Goal: Information Seeking & Learning: Learn about a topic

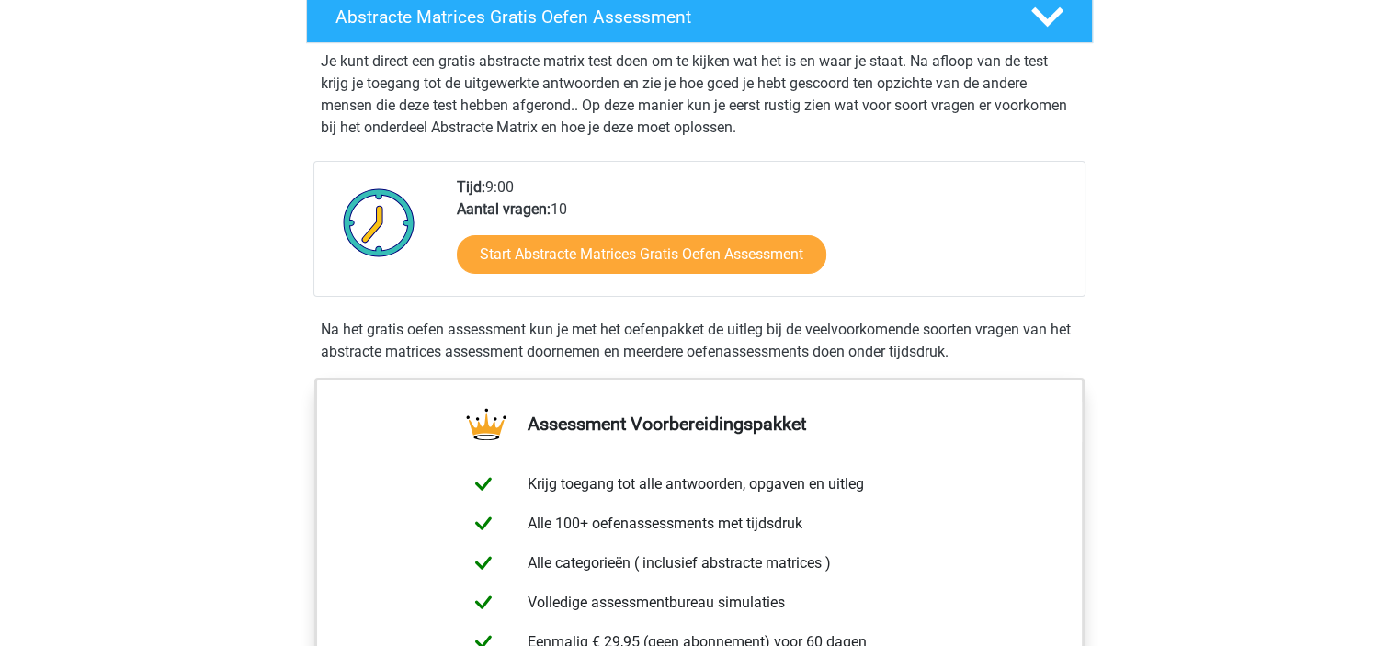
scroll to position [368, 0]
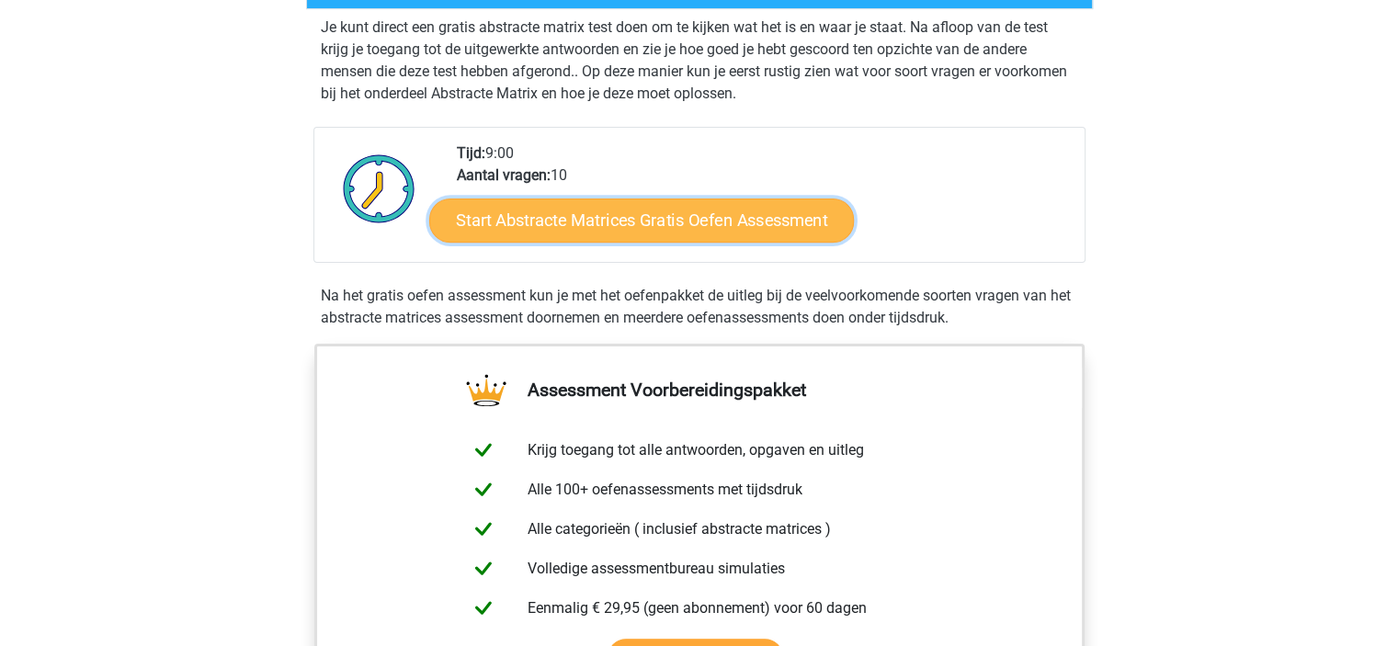
click at [742, 210] on link "Start Abstracte Matrices Gratis Oefen Assessment" at bounding box center [641, 220] width 425 height 44
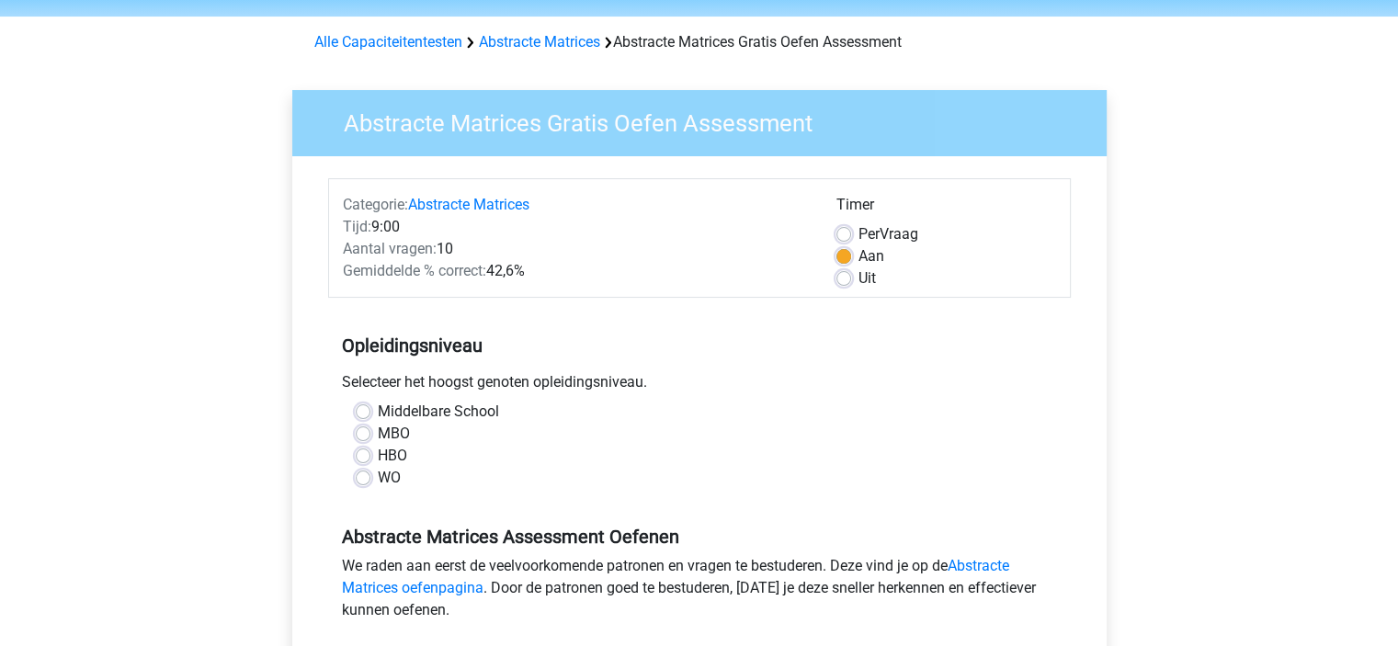
scroll to position [92, 0]
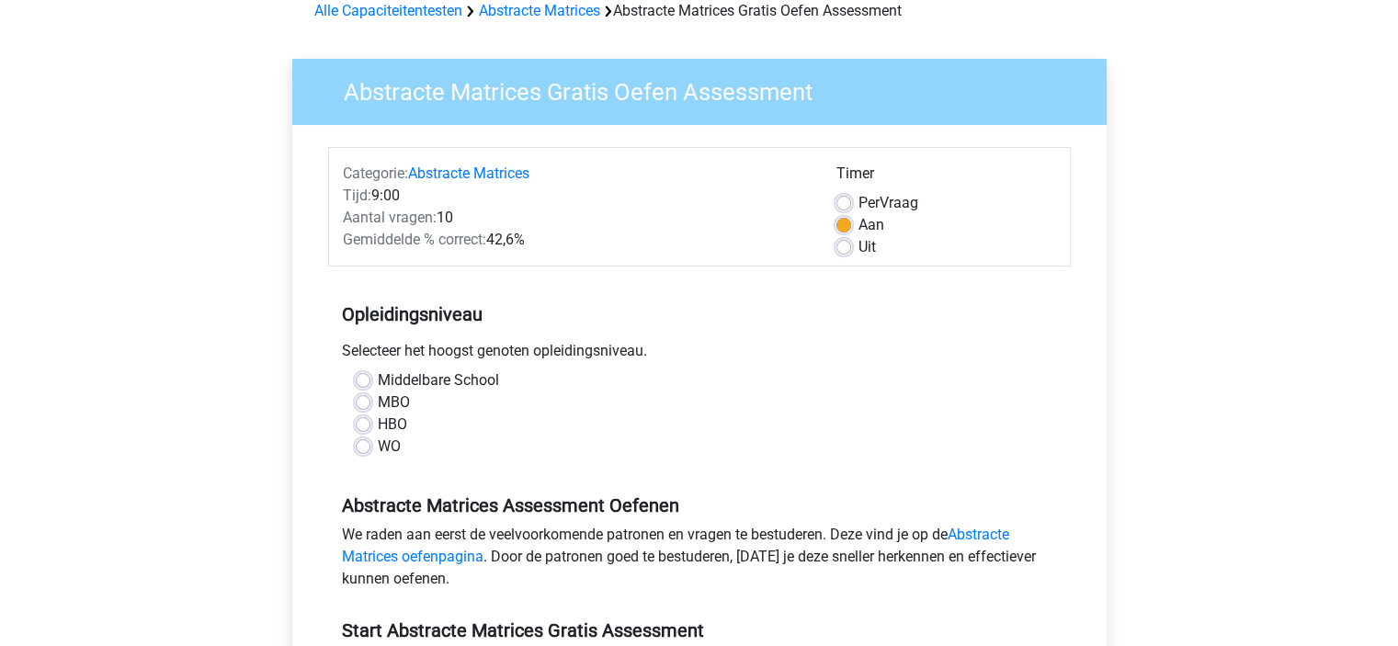
click at [378, 404] on label "MBO" at bounding box center [394, 403] width 32 height 22
click at [362, 404] on input "MBO" at bounding box center [363, 401] width 15 height 18
radio input "true"
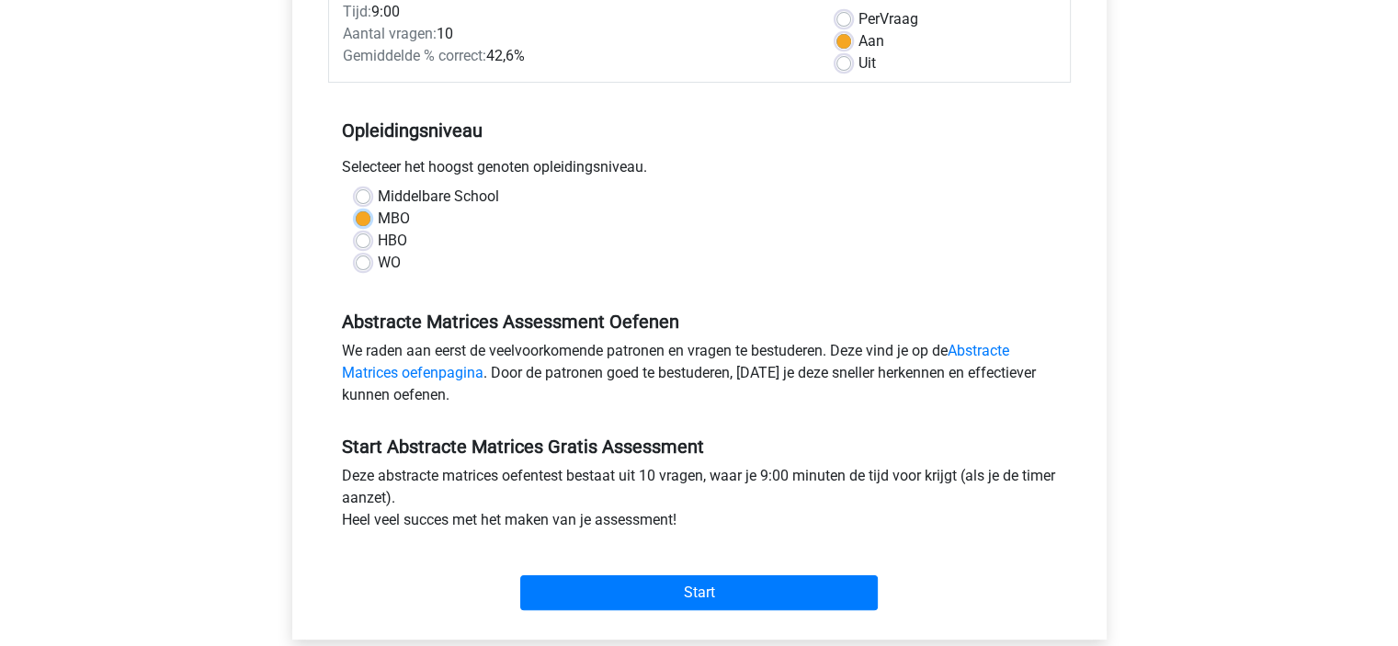
scroll to position [368, 0]
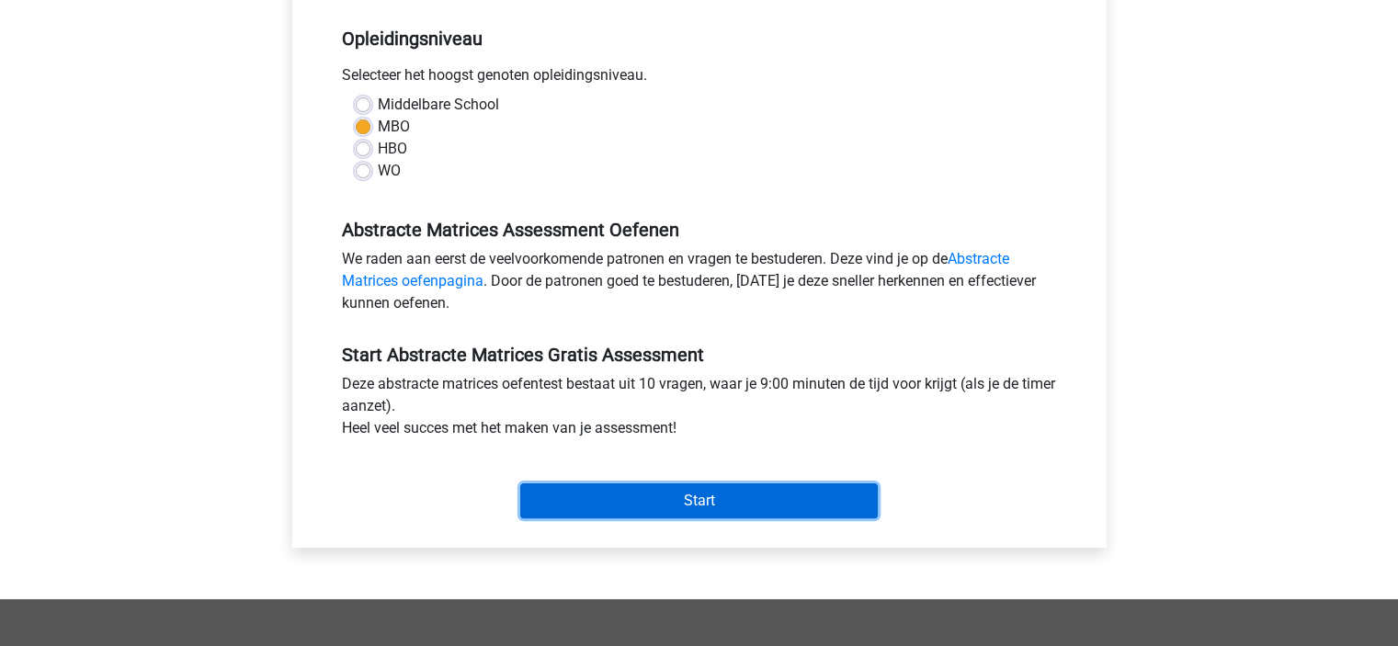
click at [641, 497] on input "Start" at bounding box center [699, 500] width 358 height 35
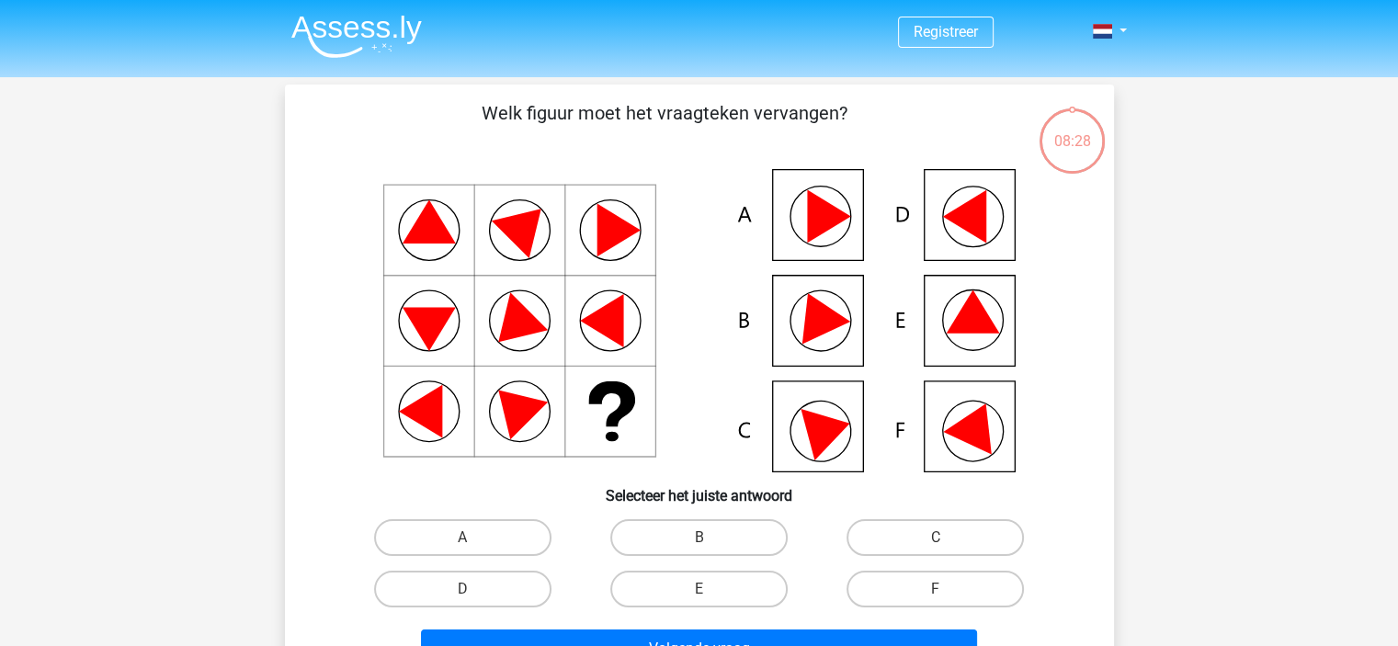
scroll to position [92, 0]
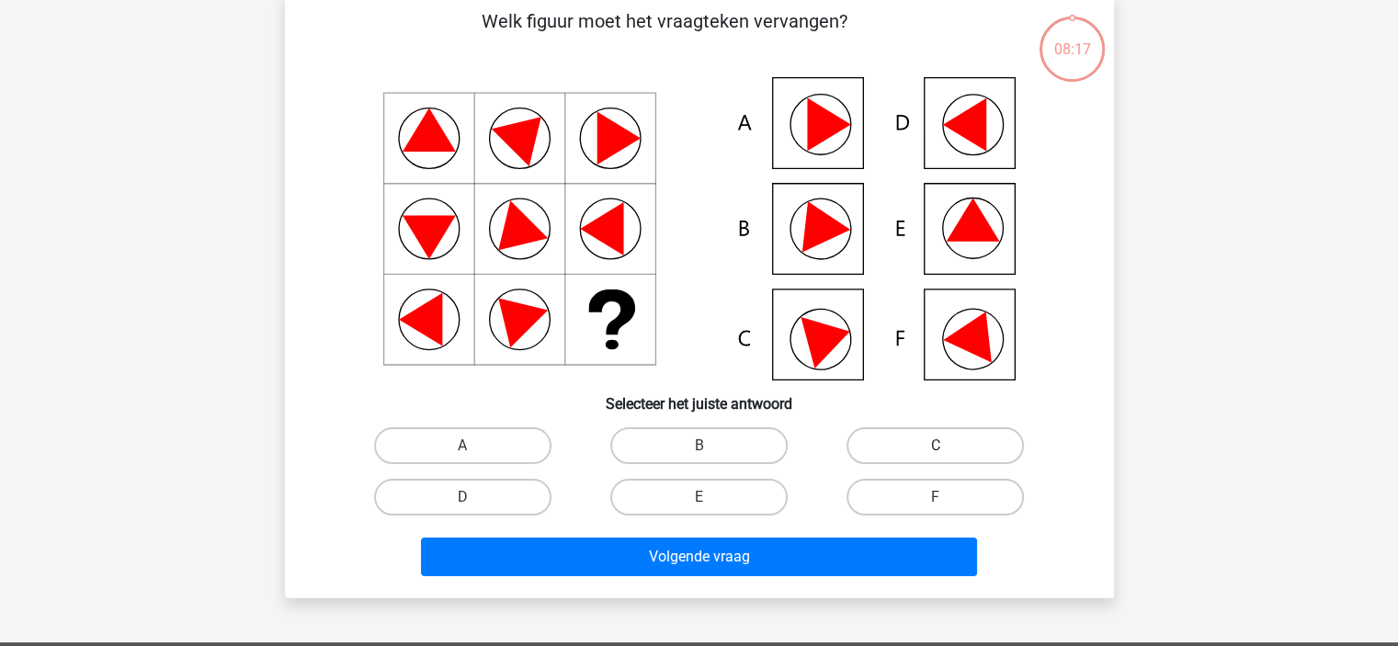
click at [928, 459] on label "C" at bounding box center [934, 445] width 177 height 37
click at [936, 458] on input "C" at bounding box center [942, 452] width 12 height 12
radio input "true"
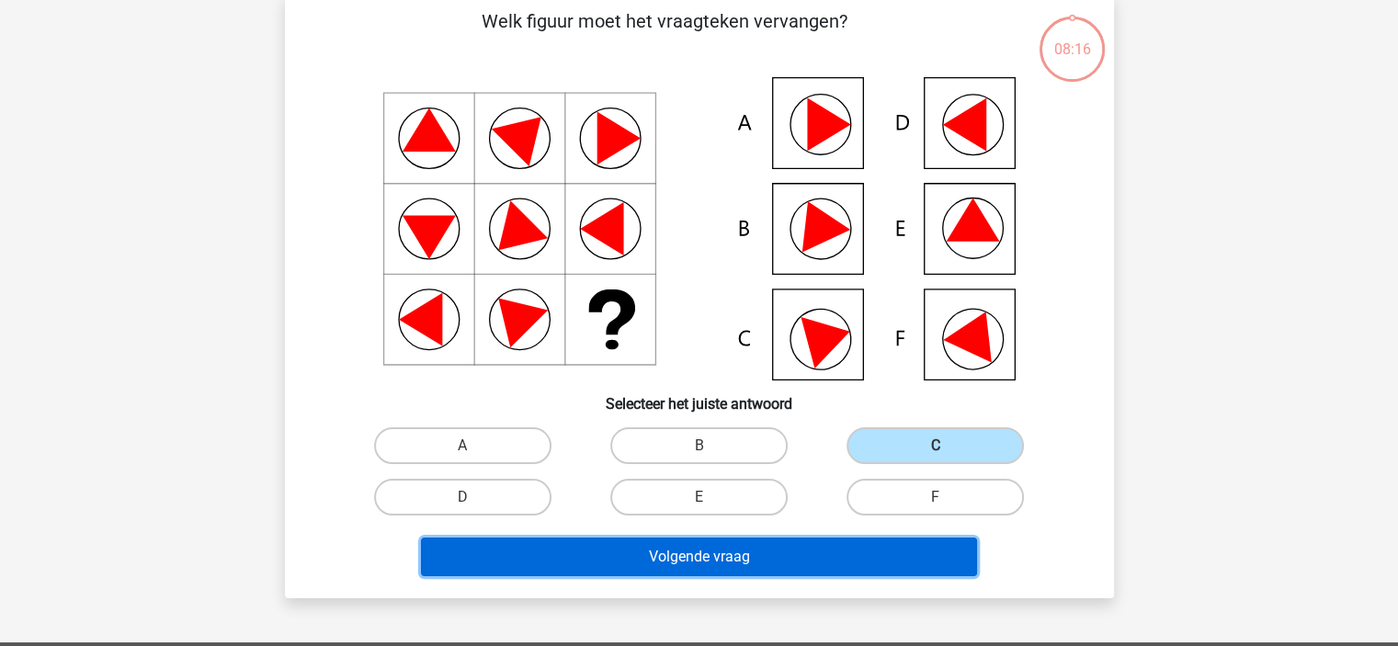
click at [693, 554] on button "Volgende vraag" at bounding box center [699, 557] width 556 height 39
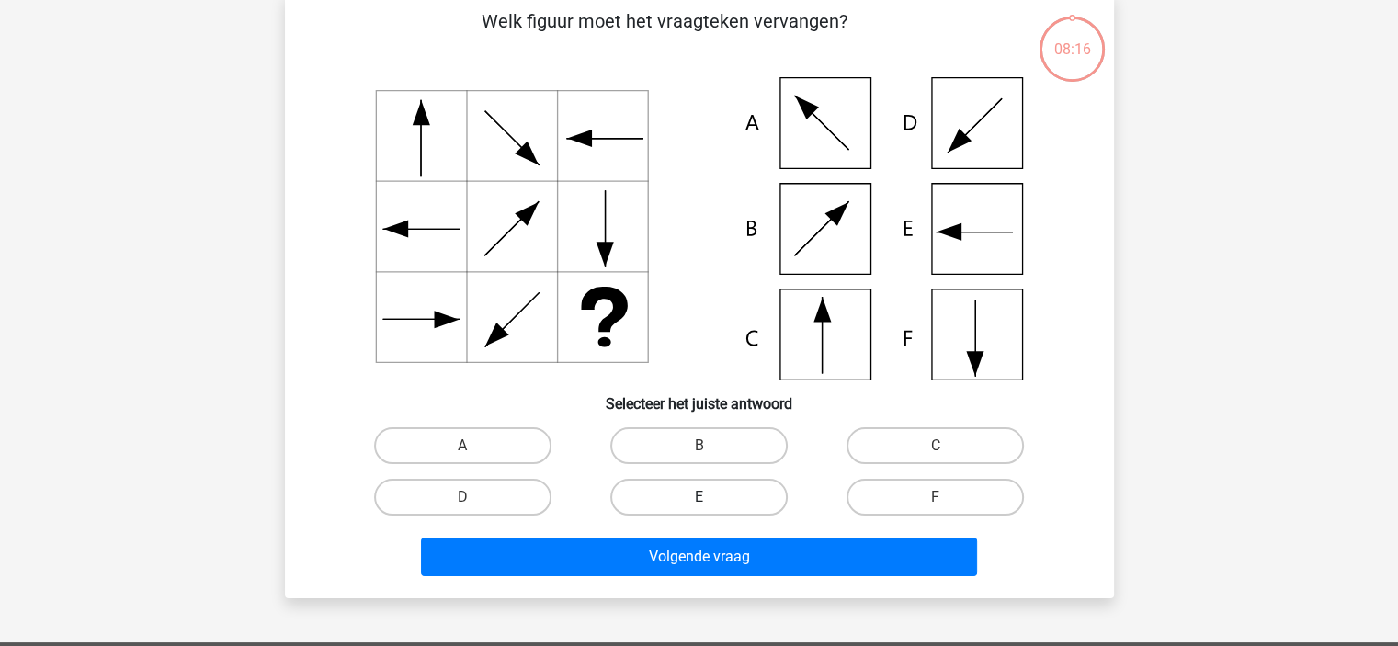
scroll to position [85, 0]
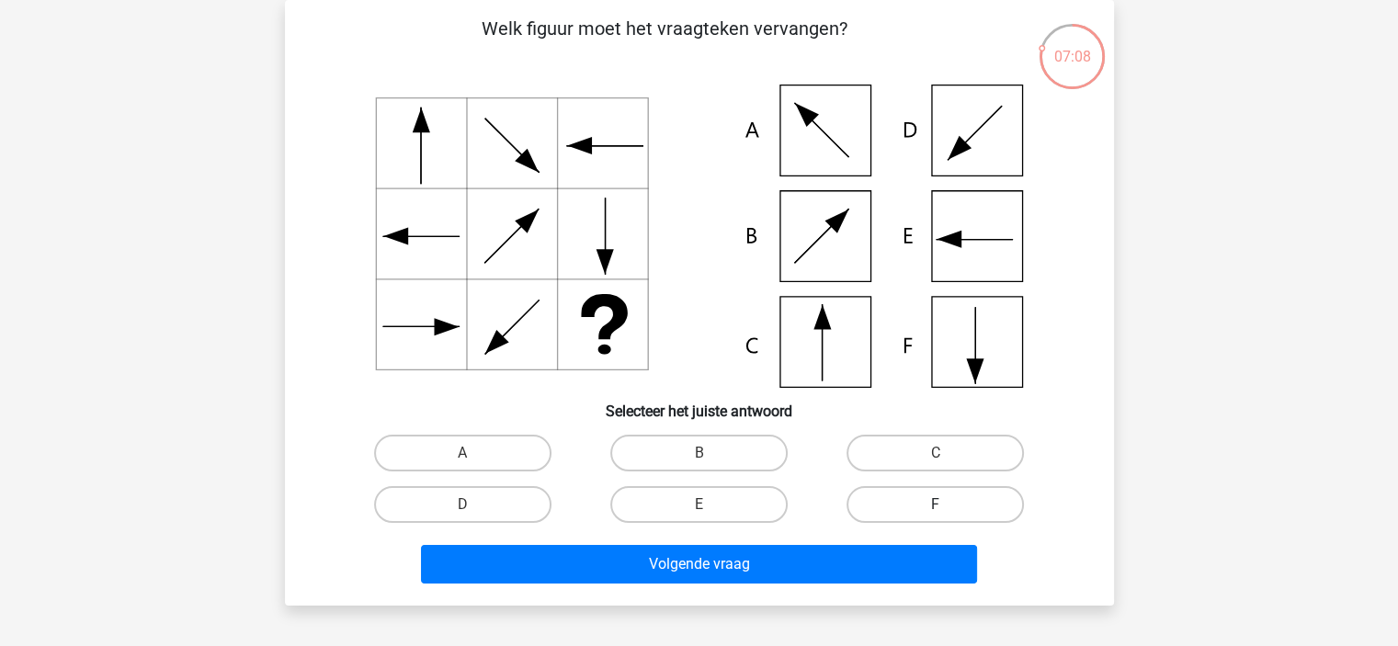
click at [921, 510] on label "F" at bounding box center [934, 504] width 177 height 37
click at [936, 510] on input "F" at bounding box center [942, 511] width 12 height 12
radio input "true"
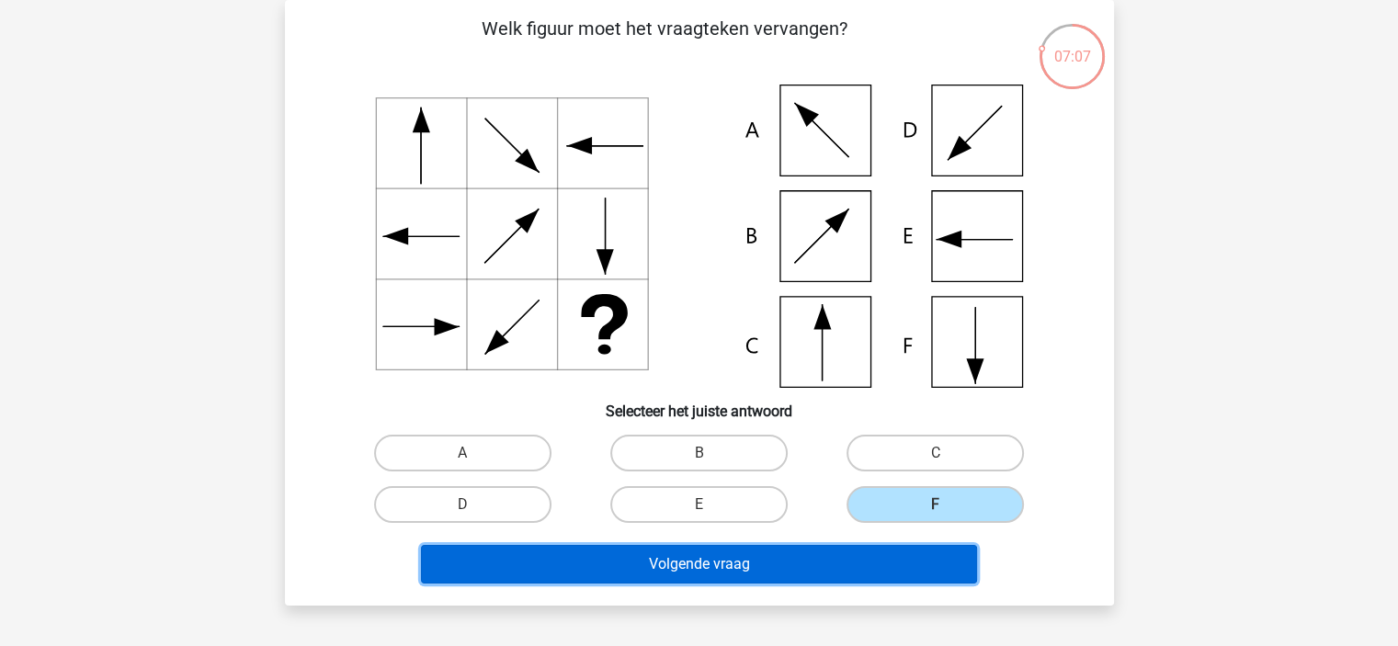
click at [834, 547] on button "Volgende vraag" at bounding box center [699, 564] width 556 height 39
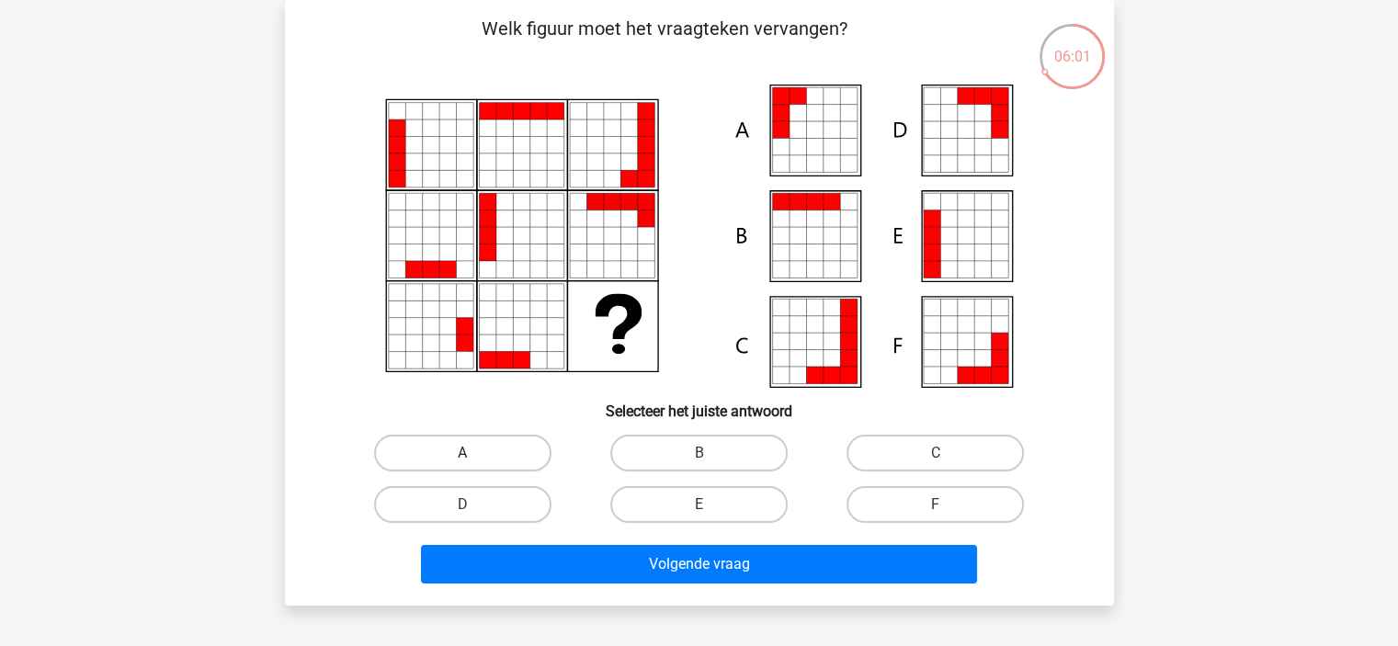
click at [492, 461] on label "A" at bounding box center [462, 453] width 177 height 37
click at [474, 461] on input "A" at bounding box center [468, 459] width 12 height 12
radio input "true"
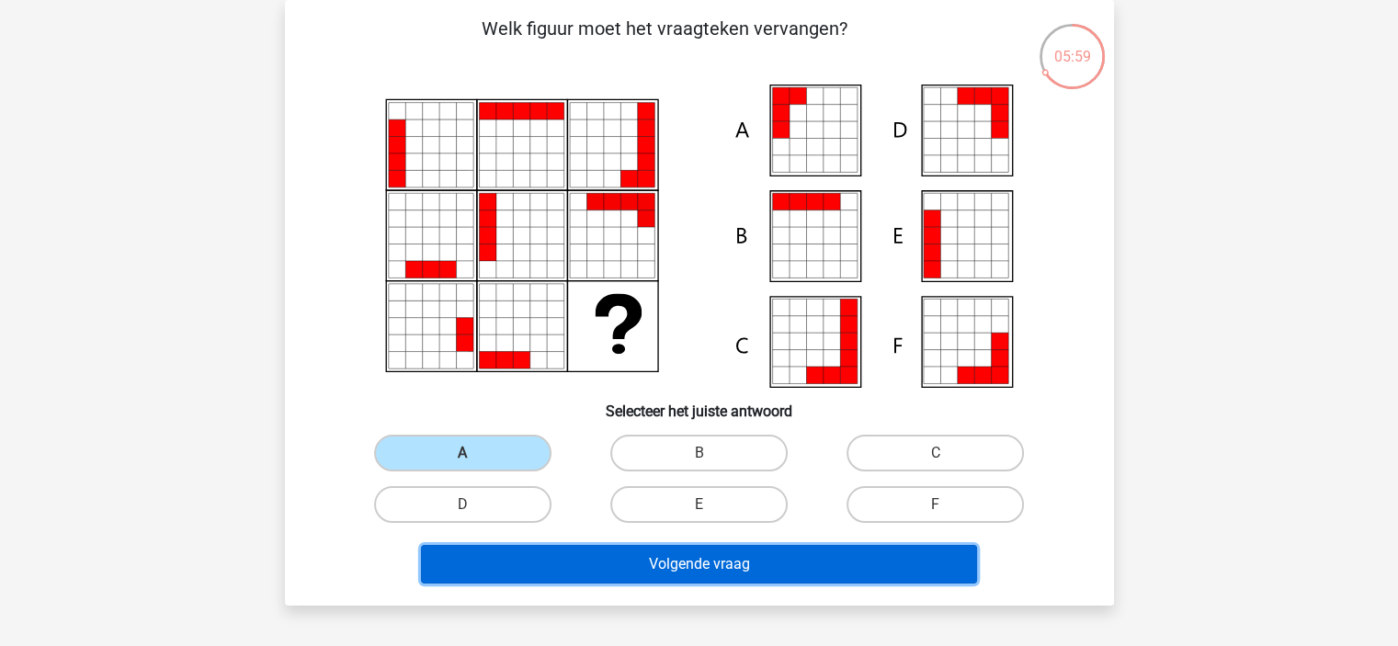
click at [730, 574] on button "Volgende vraag" at bounding box center [699, 564] width 556 height 39
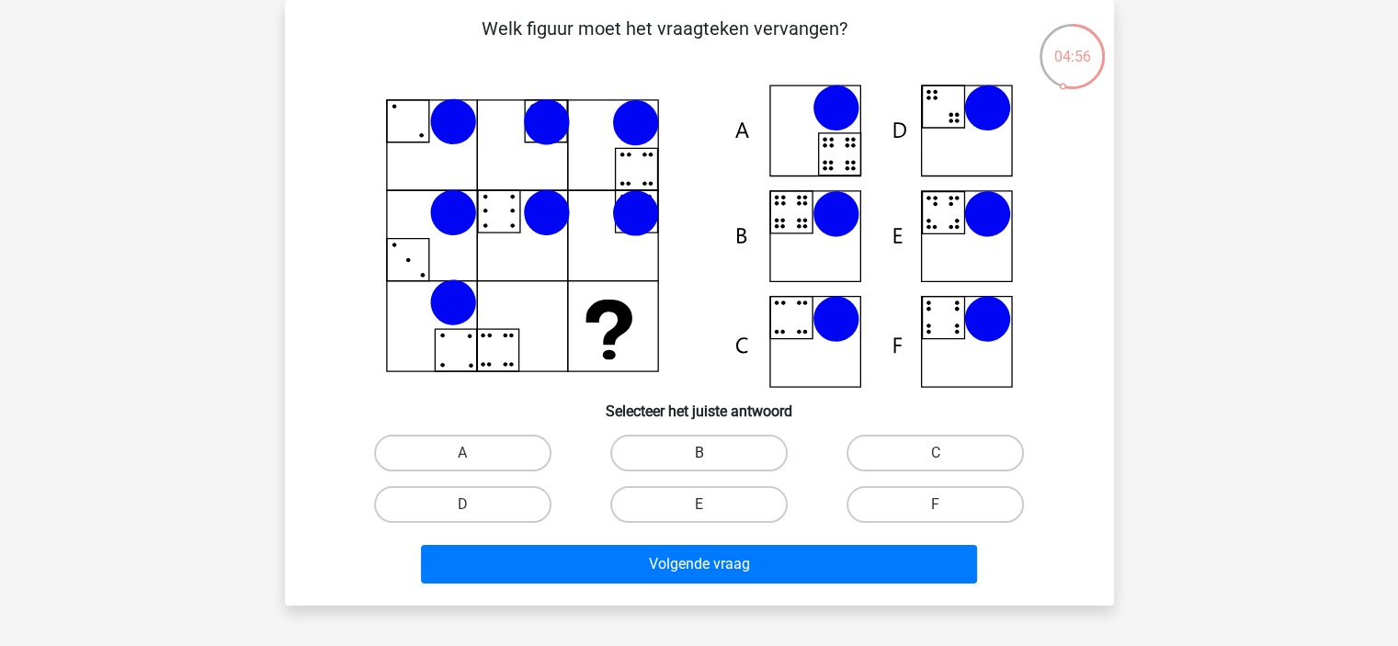
click at [715, 462] on label "B" at bounding box center [698, 453] width 177 height 37
click at [710, 462] on input "B" at bounding box center [704, 459] width 12 height 12
radio input "true"
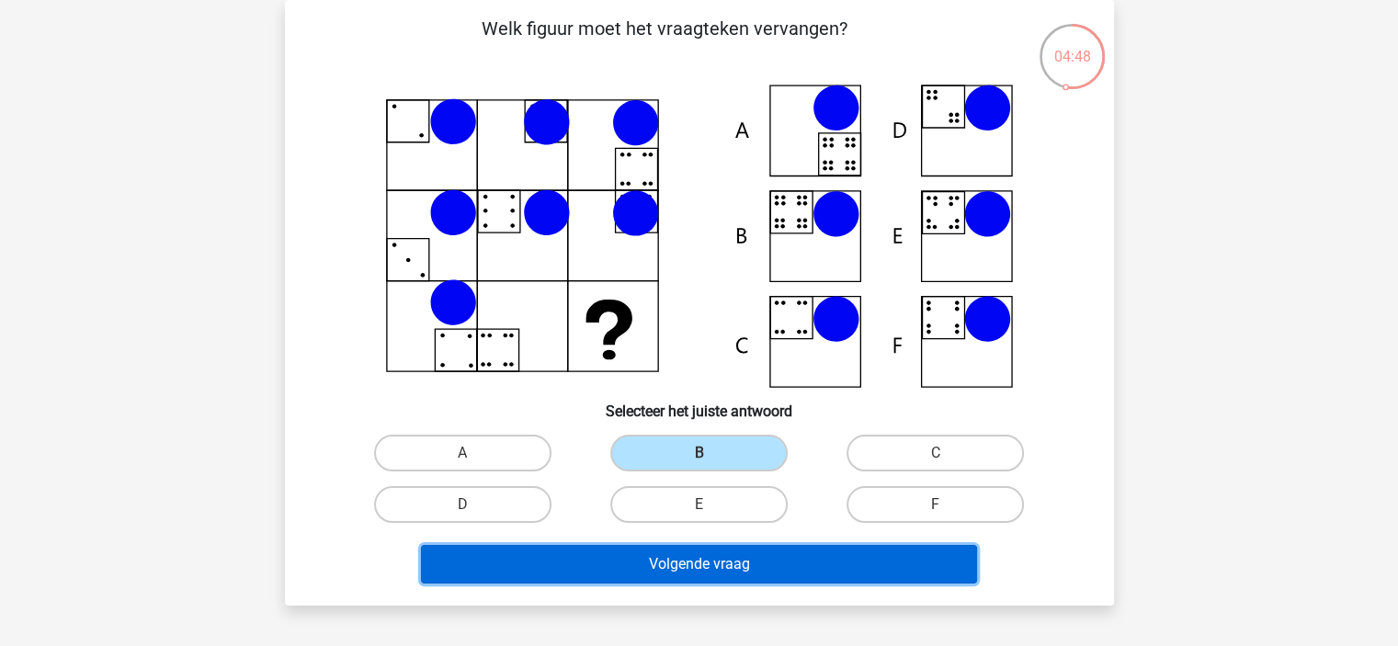
click at [730, 557] on button "Volgende vraag" at bounding box center [699, 564] width 556 height 39
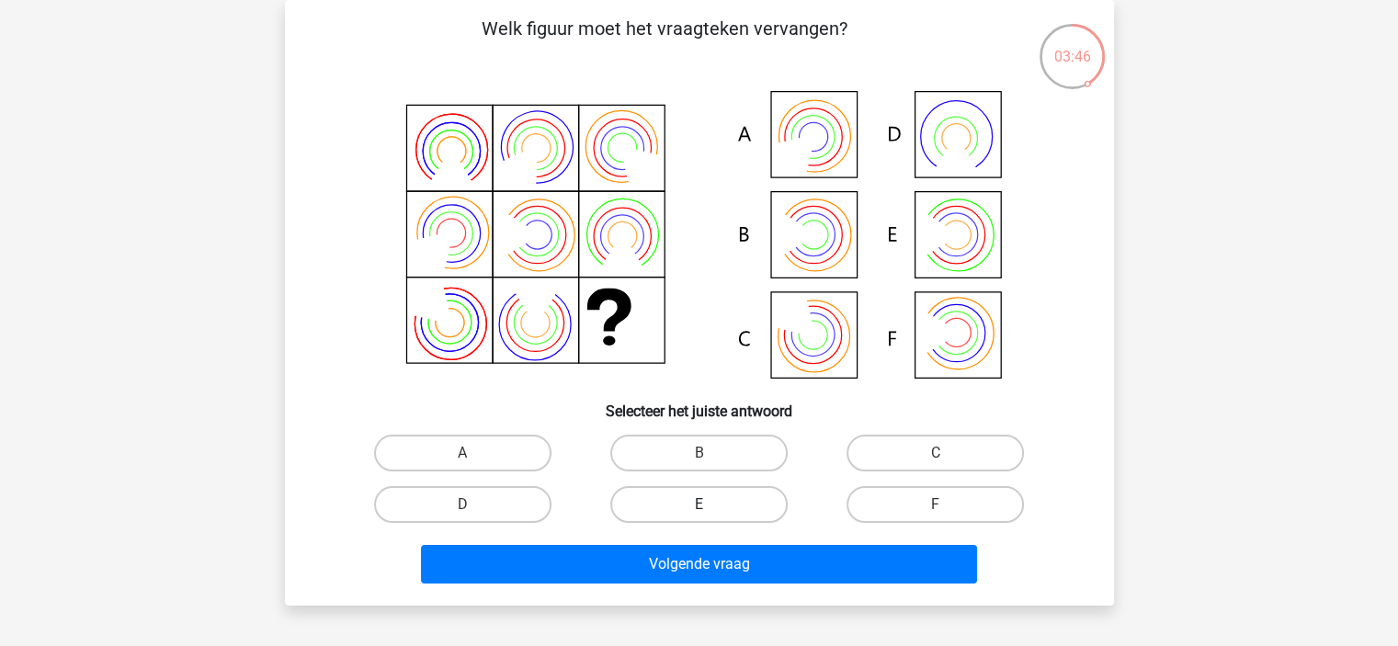
click at [750, 517] on label "E" at bounding box center [698, 504] width 177 height 37
click at [710, 517] on input "E" at bounding box center [704, 511] width 12 height 12
radio input "true"
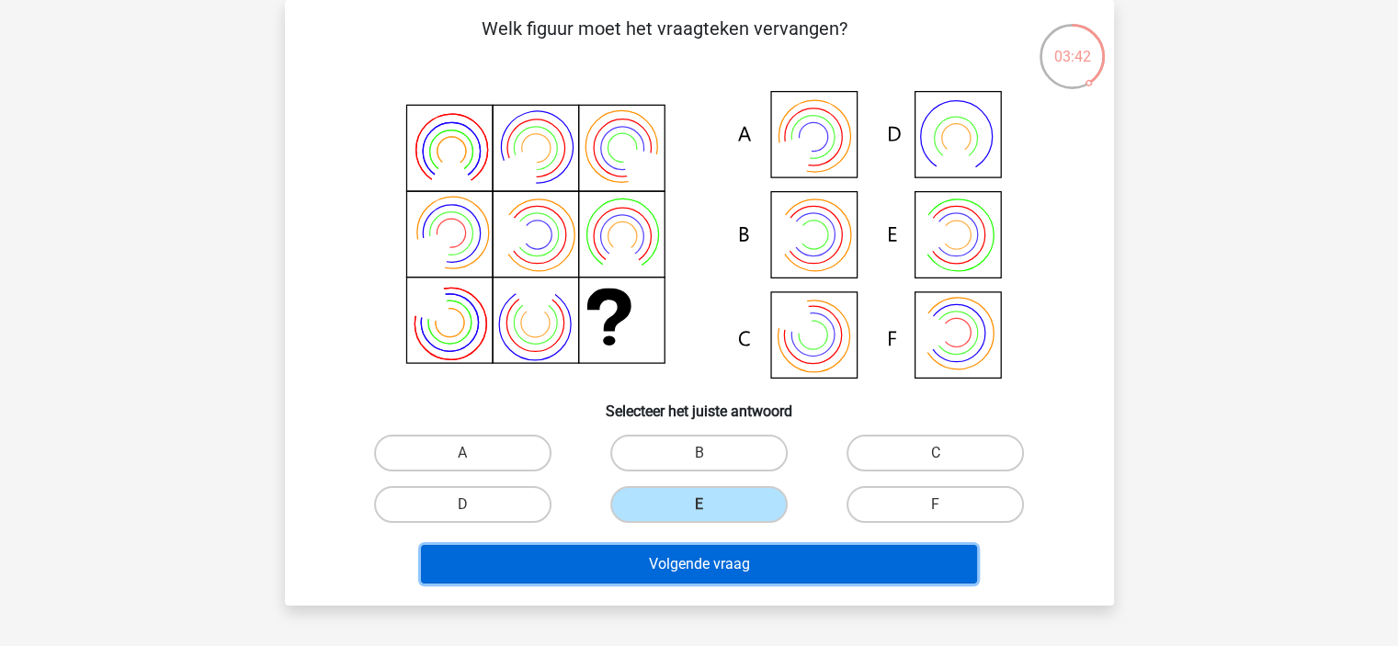
click at [692, 573] on button "Volgende vraag" at bounding box center [699, 564] width 556 height 39
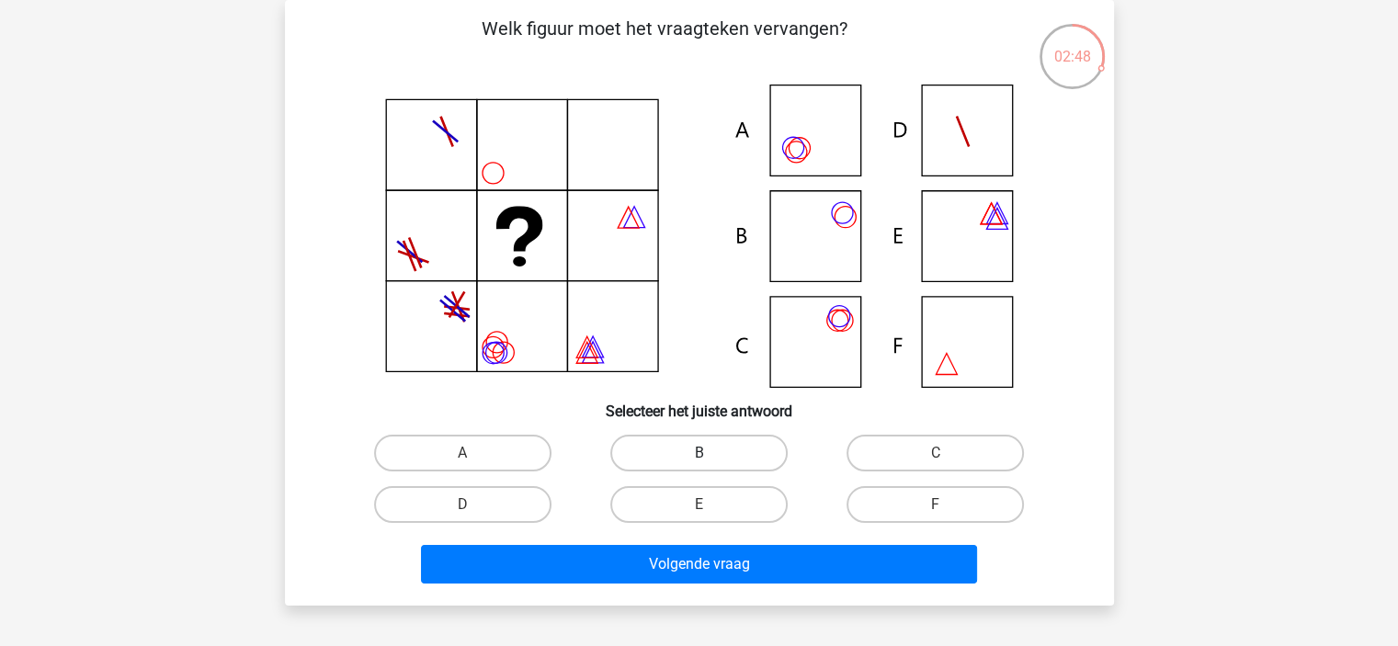
click at [687, 452] on label "B" at bounding box center [698, 453] width 177 height 37
click at [698, 453] on input "B" at bounding box center [704, 459] width 12 height 12
radio input "true"
click at [517, 459] on label "A" at bounding box center [462, 453] width 177 height 37
click at [474, 459] on input "A" at bounding box center [468, 459] width 12 height 12
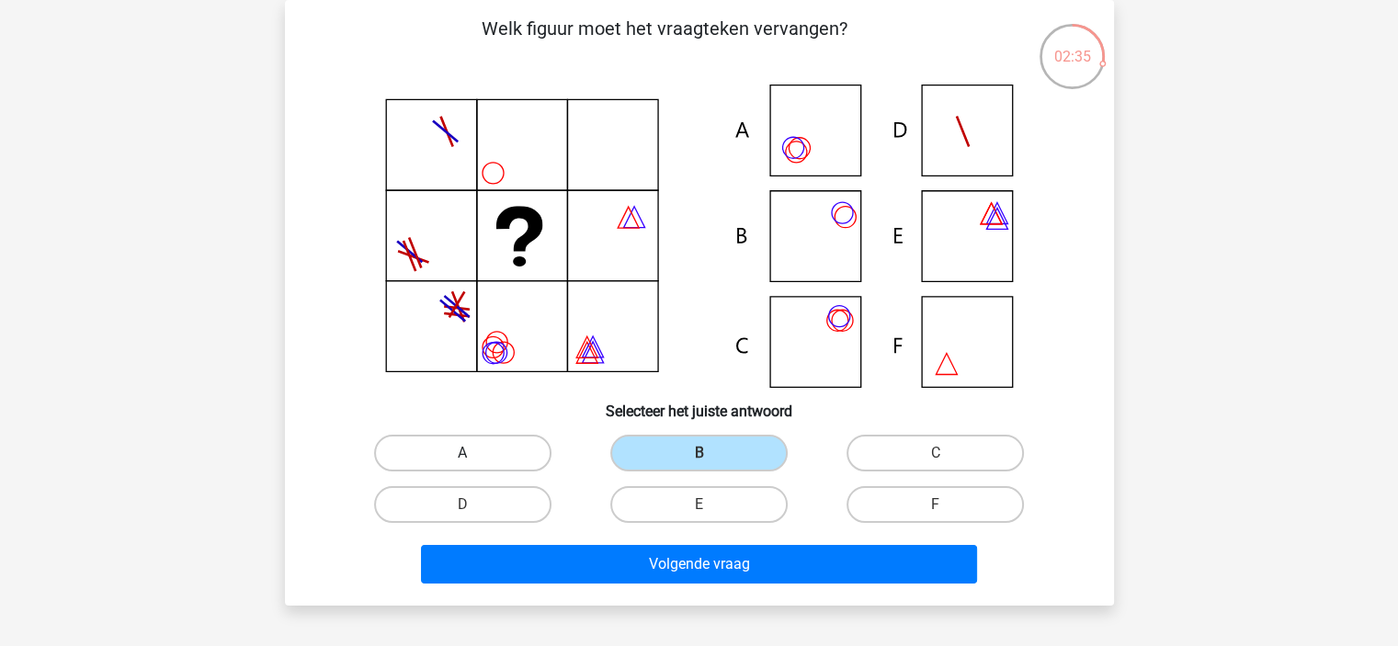
radio input "true"
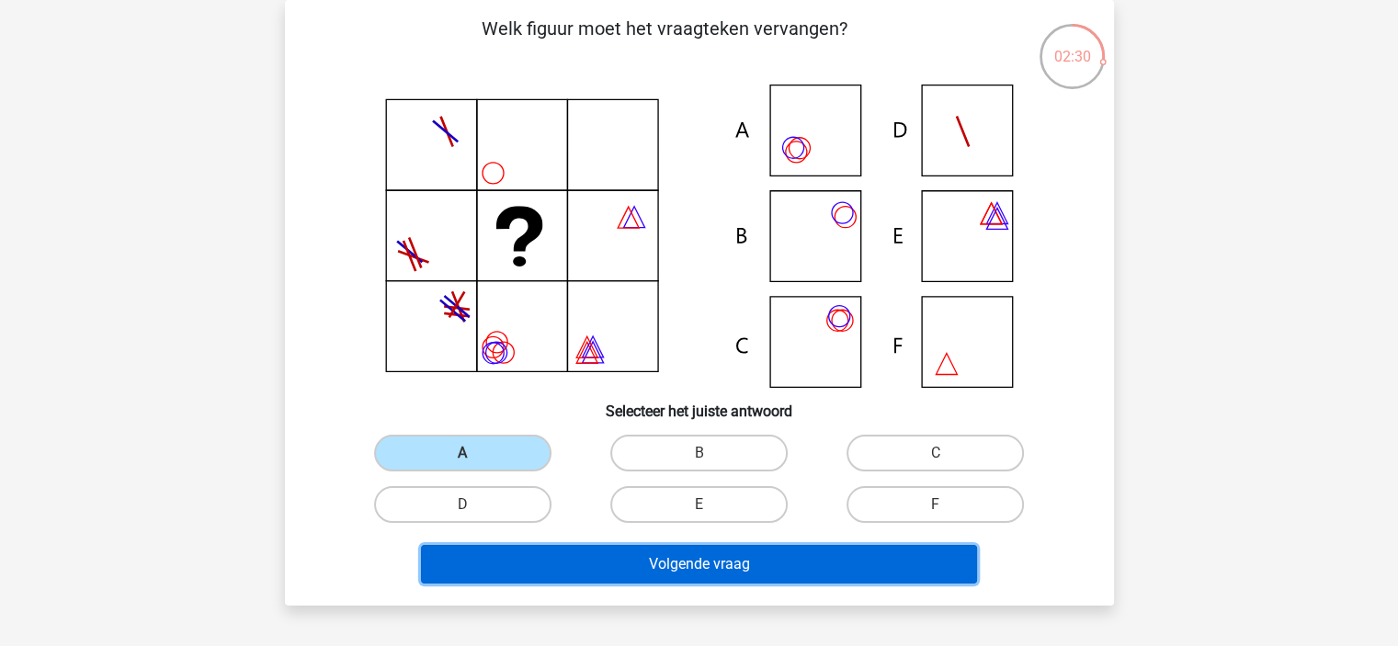
click at [710, 564] on button "Volgende vraag" at bounding box center [699, 564] width 556 height 39
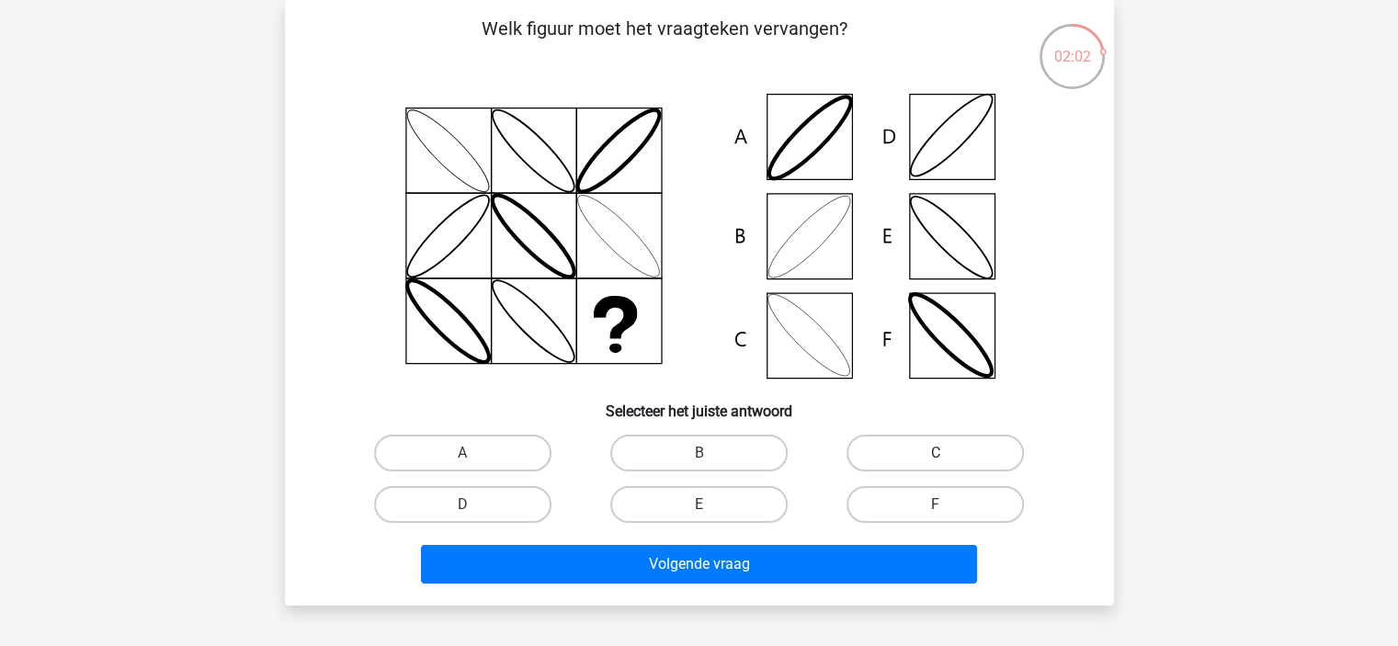
click at [882, 452] on label "C" at bounding box center [934, 453] width 177 height 37
click at [936, 453] on input "C" at bounding box center [942, 459] width 12 height 12
radio input "true"
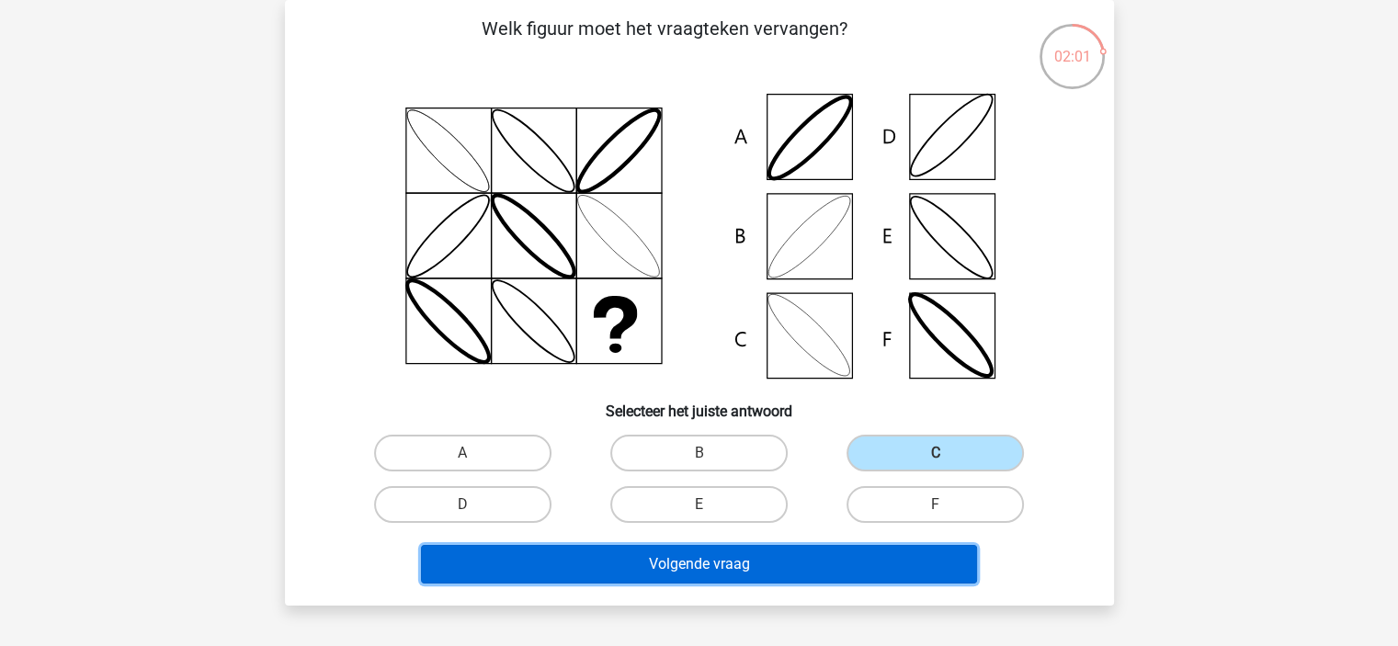
click at [744, 563] on button "Volgende vraag" at bounding box center [699, 564] width 556 height 39
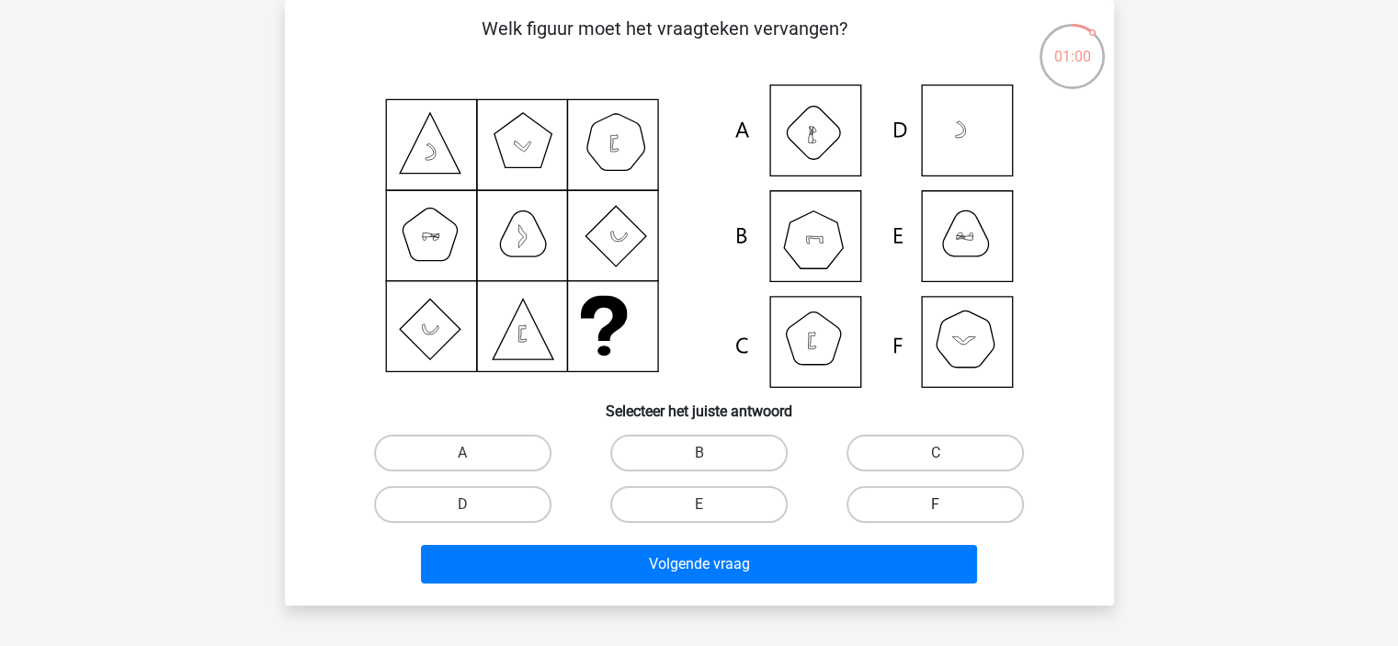
click at [902, 506] on label "F" at bounding box center [934, 504] width 177 height 37
click at [936, 506] on input "F" at bounding box center [942, 511] width 12 height 12
radio input "true"
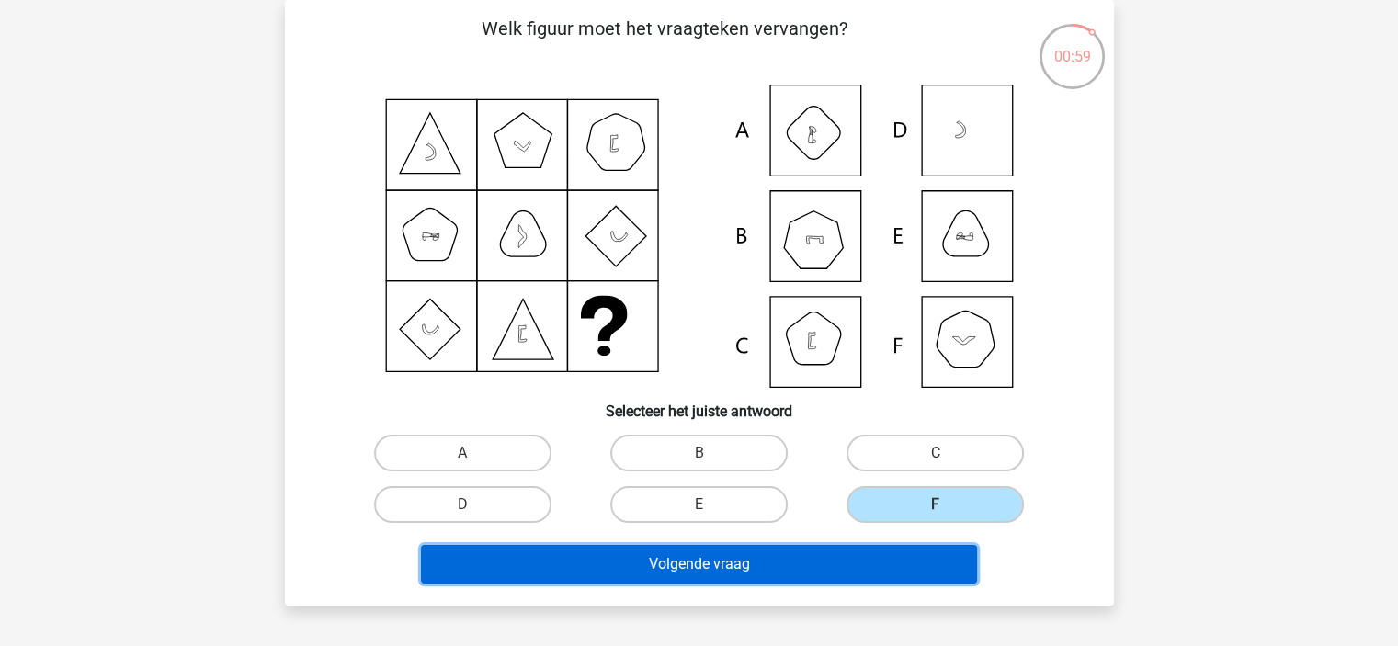
click at [900, 562] on button "Volgende vraag" at bounding box center [699, 564] width 556 height 39
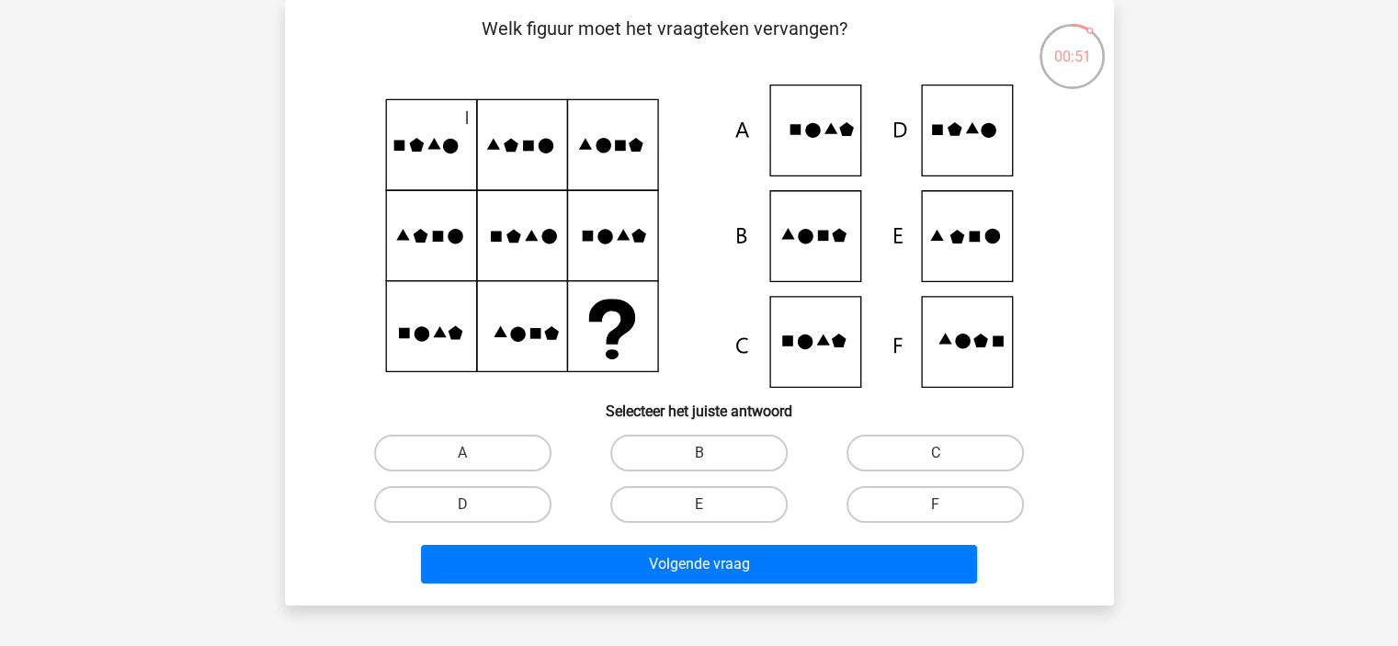
click at [710, 510] on input "E" at bounding box center [704, 511] width 12 height 12
radio input "true"
click at [716, 448] on label "B" at bounding box center [698, 453] width 177 height 37
click at [710, 453] on input "B" at bounding box center [704, 459] width 12 height 12
radio input "true"
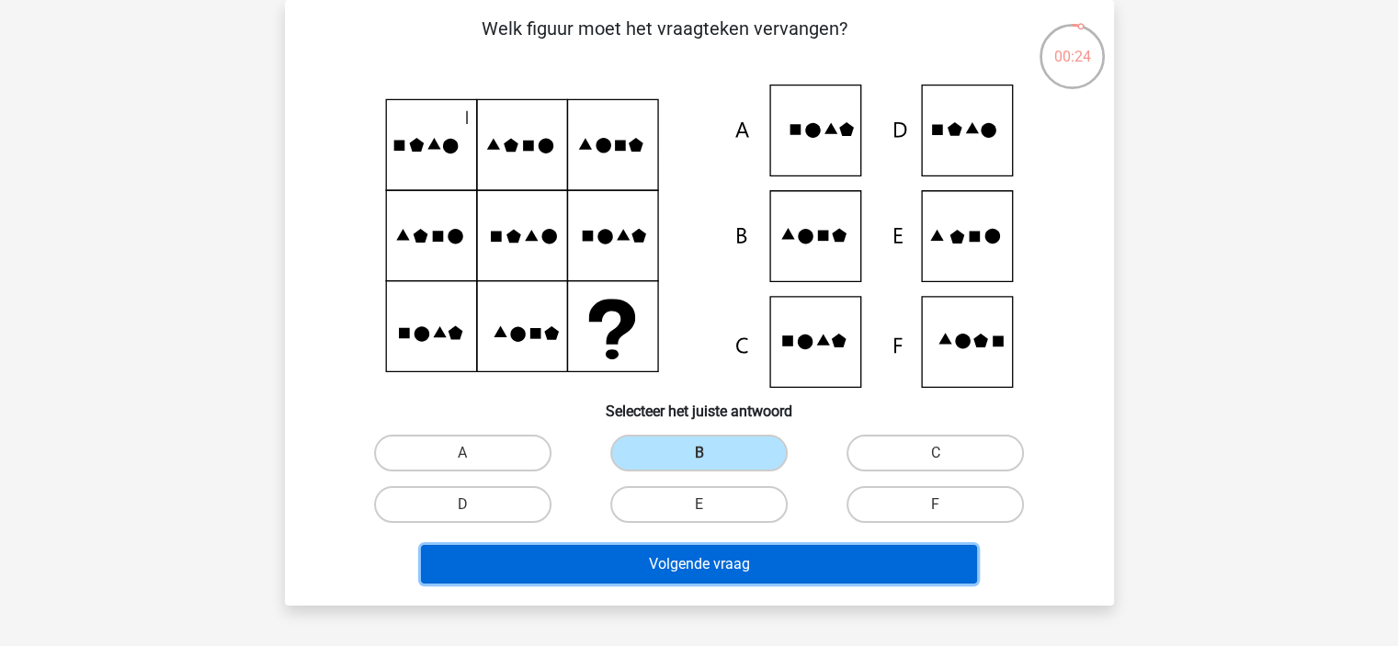
click at [717, 563] on button "Volgende vraag" at bounding box center [699, 564] width 556 height 39
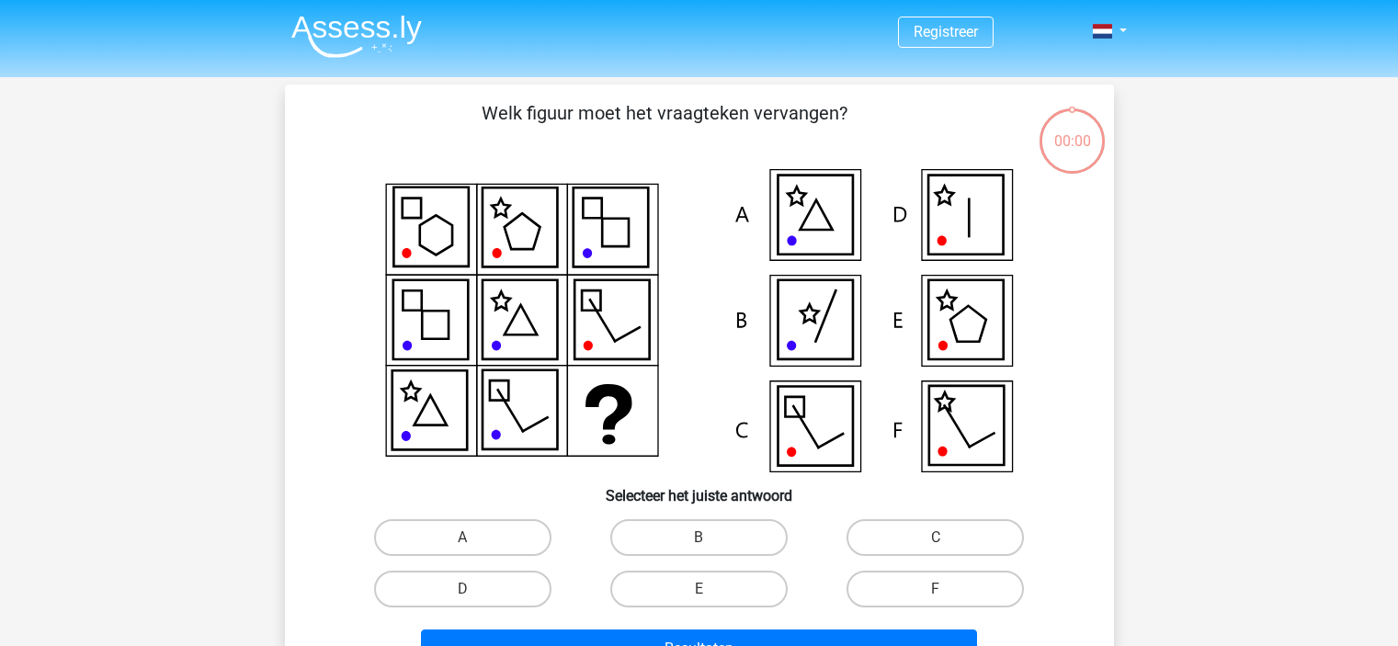
scroll to position [85, 0]
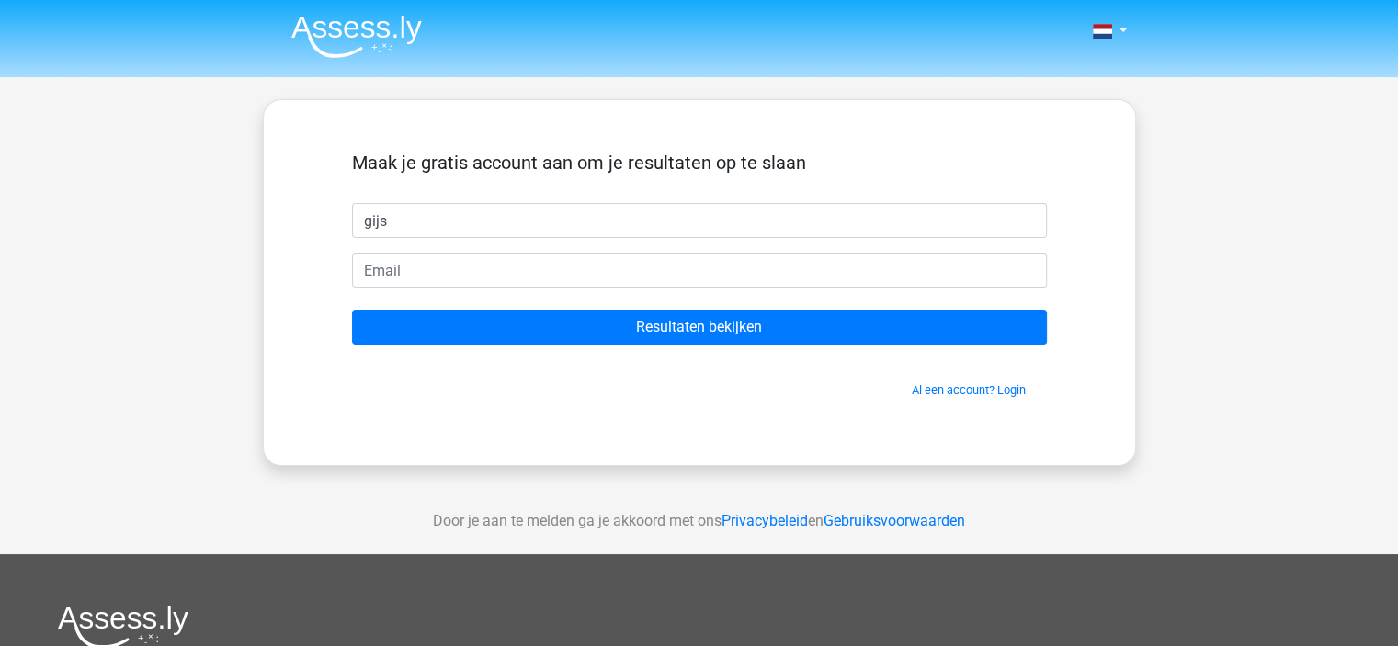
type input "gijs"
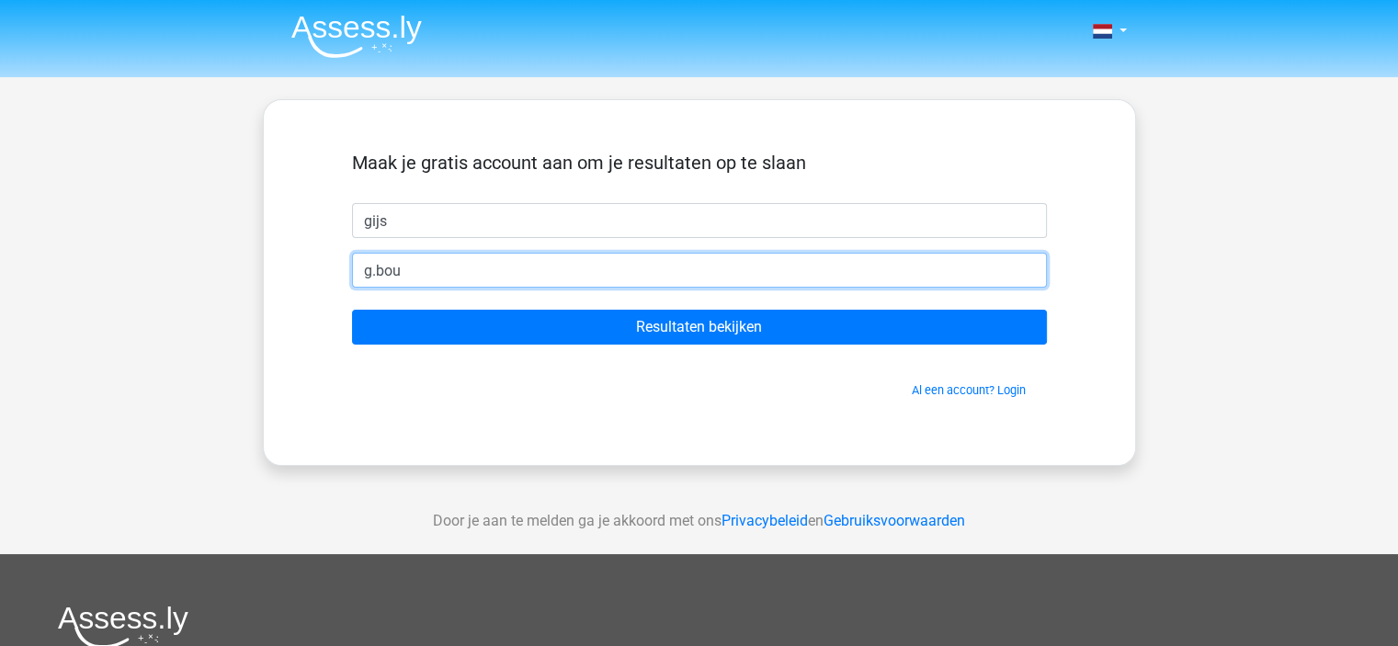
type input "[EMAIL_ADDRESS][DOMAIN_NAME]"
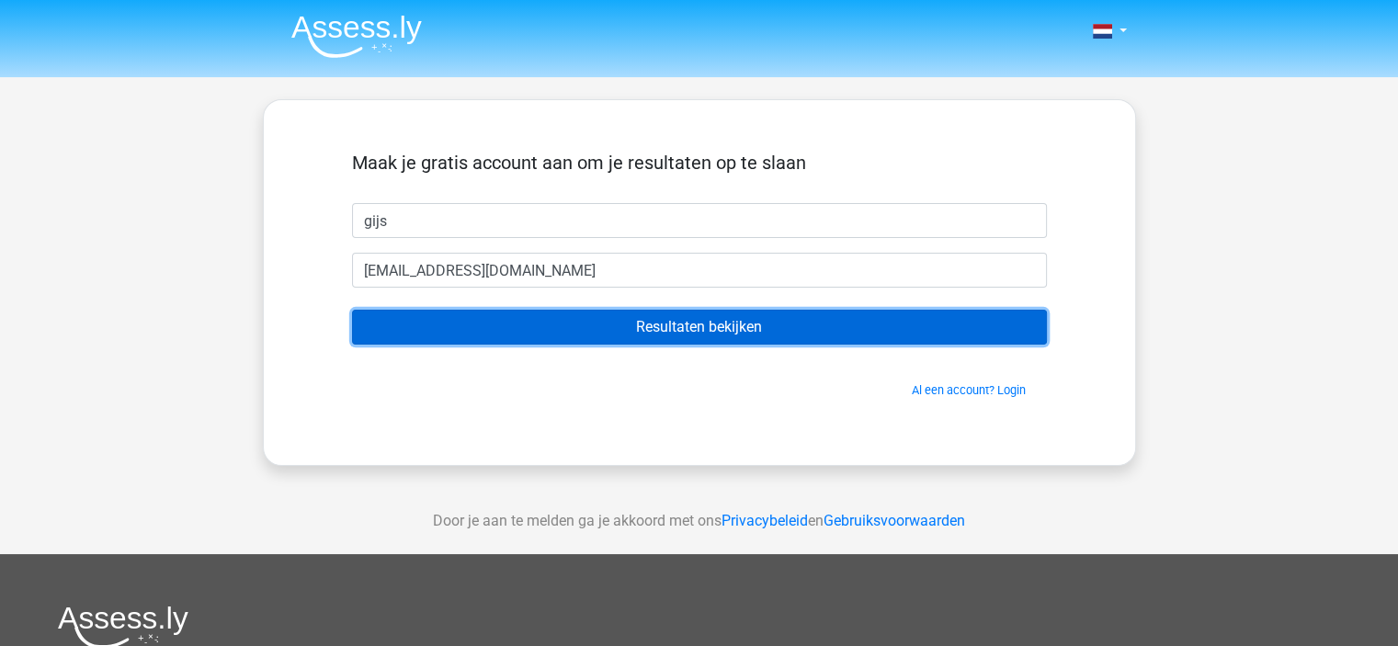
click at [656, 332] on input "Resultaten bekijken" at bounding box center [699, 327] width 695 height 35
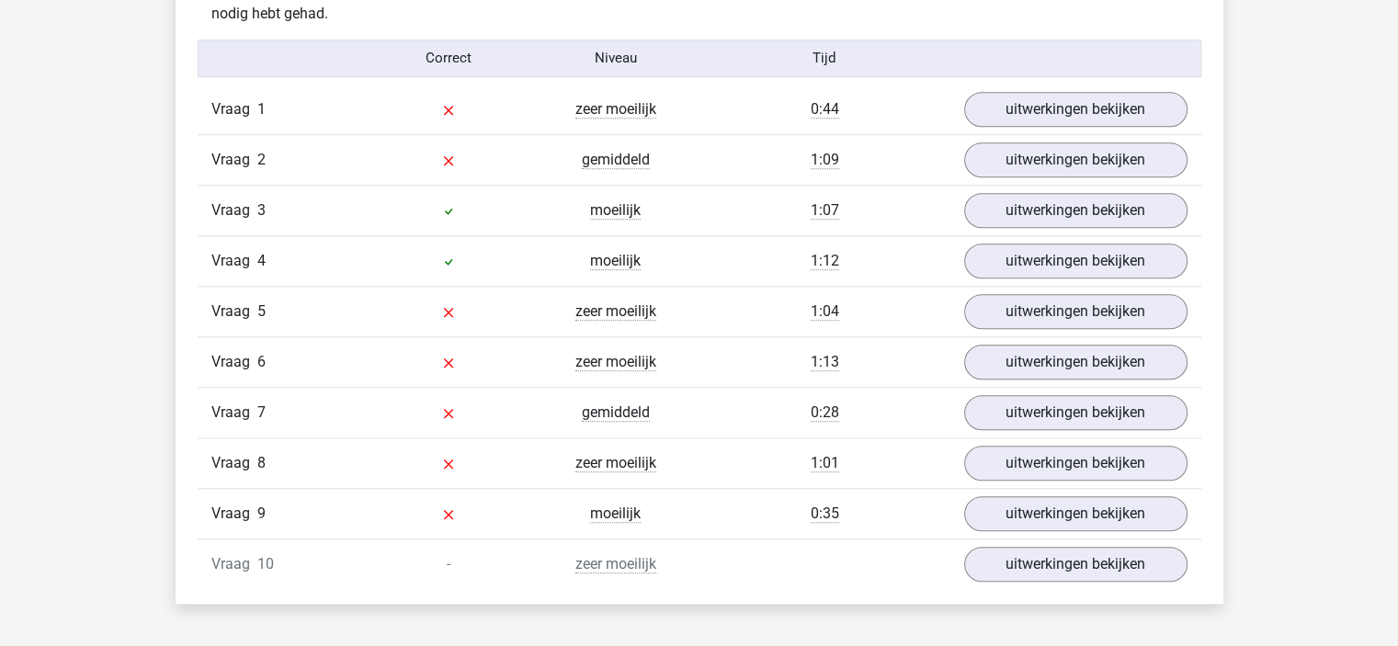
scroll to position [1470, 0]
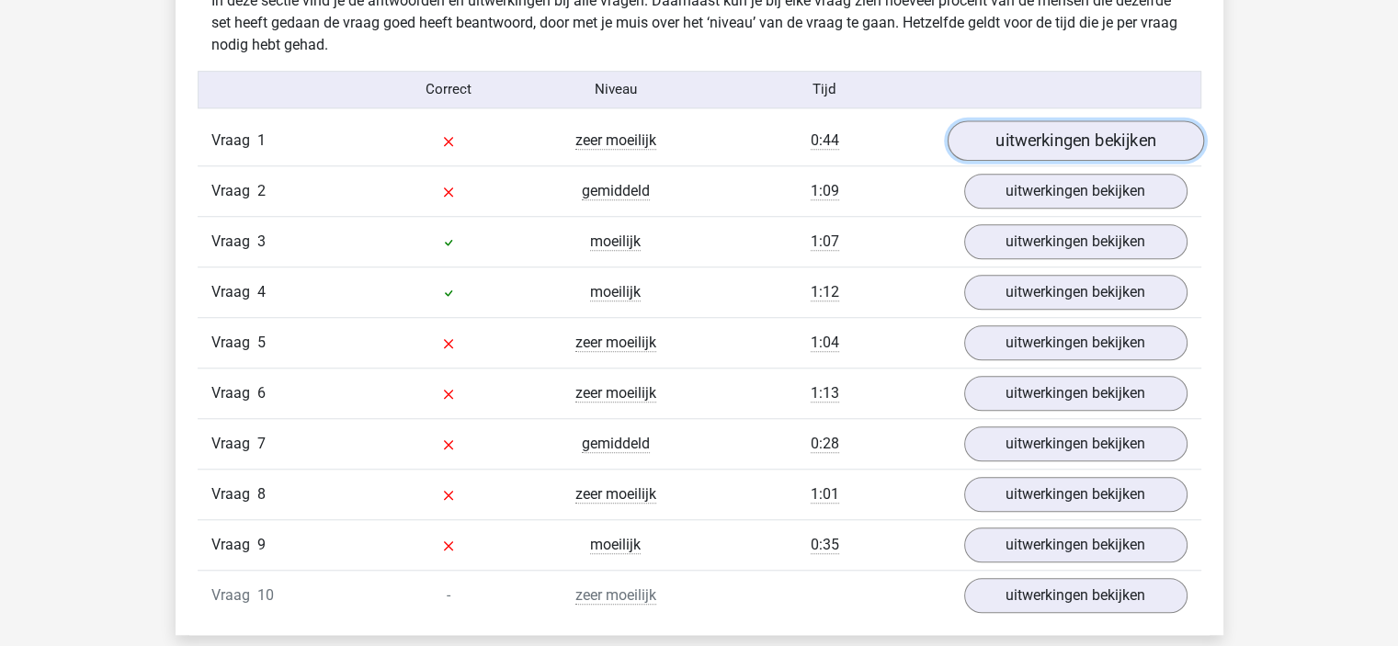
click at [1016, 133] on link "uitwerkingen bekijken" at bounding box center [1075, 140] width 256 height 40
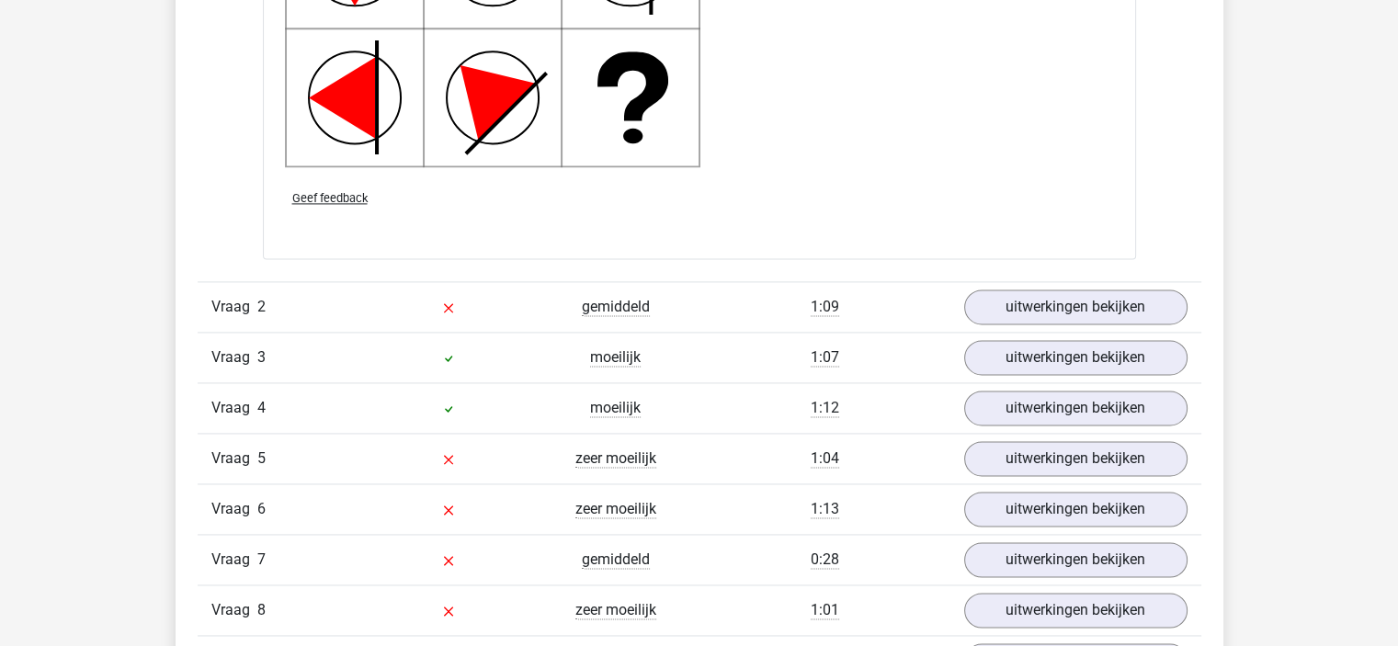
scroll to position [2573, 0]
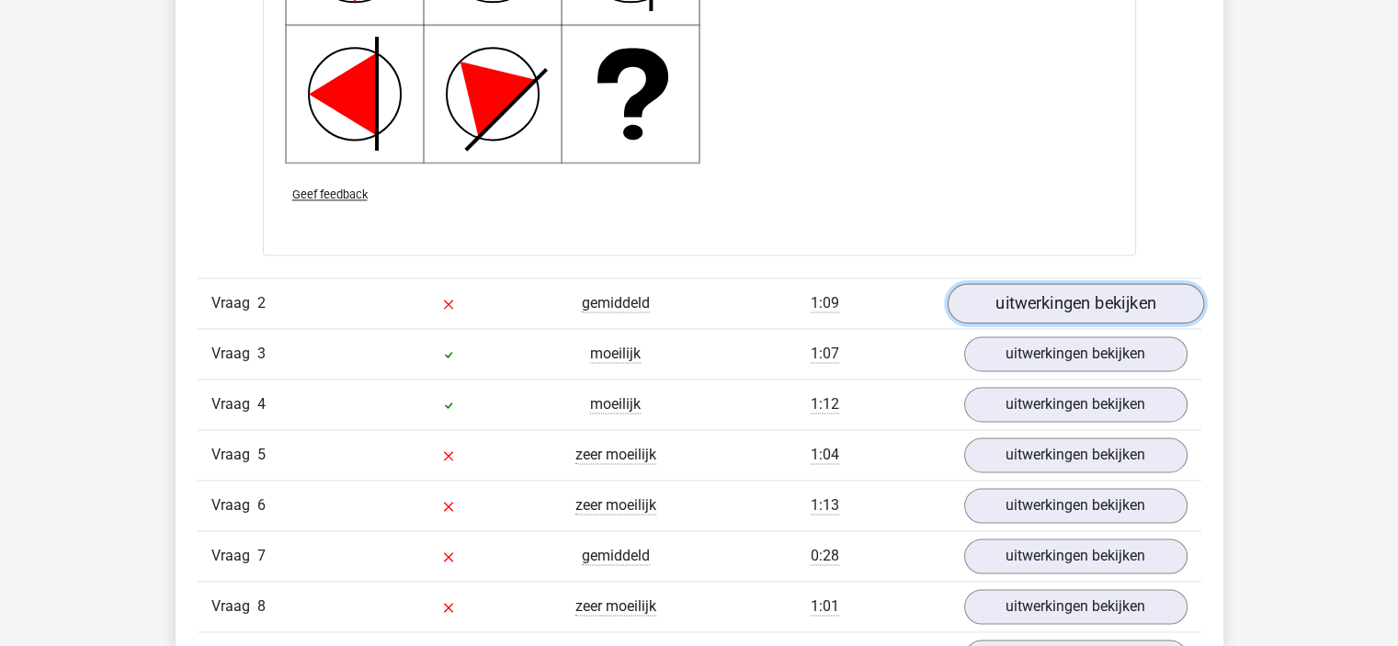
click at [1139, 304] on link "uitwerkingen bekijken" at bounding box center [1075, 303] width 256 height 40
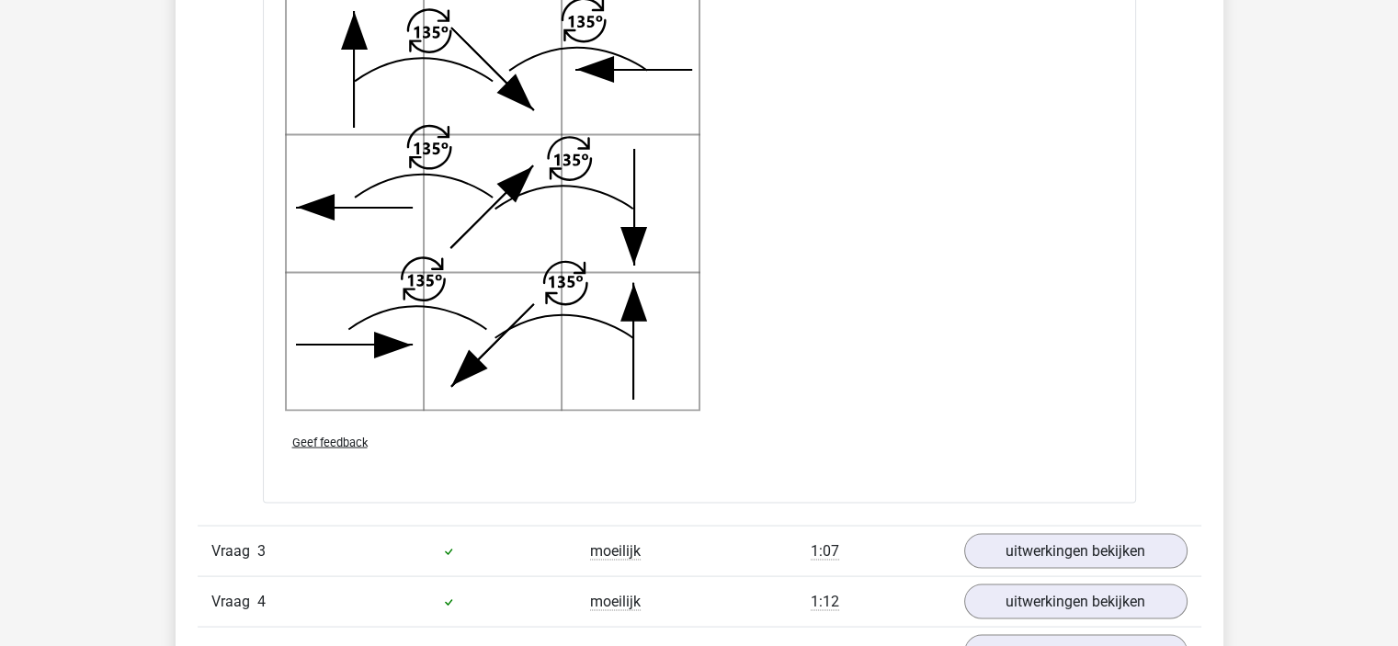
scroll to position [3584, 0]
